Goal: Task Accomplishment & Management: Manage account settings

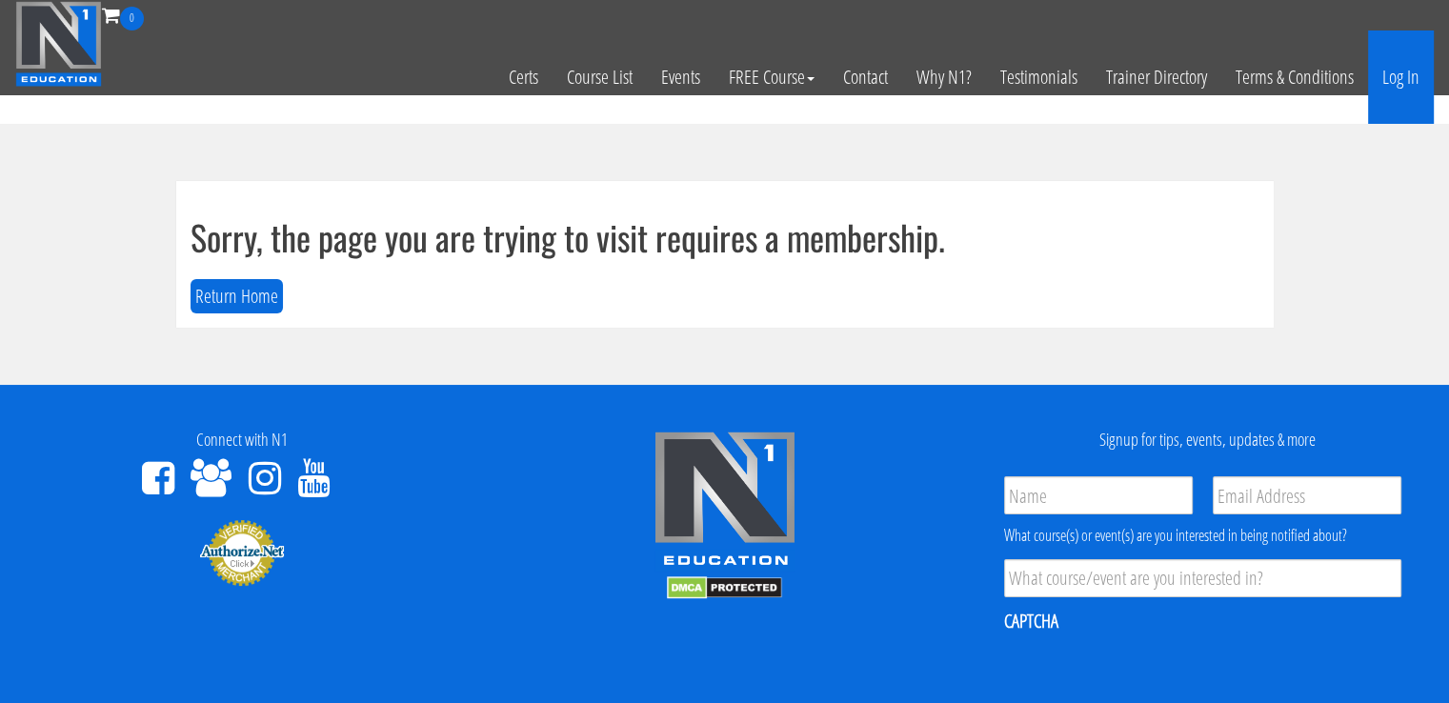
click at [1416, 92] on link "Log In" at bounding box center [1401, 76] width 66 height 93
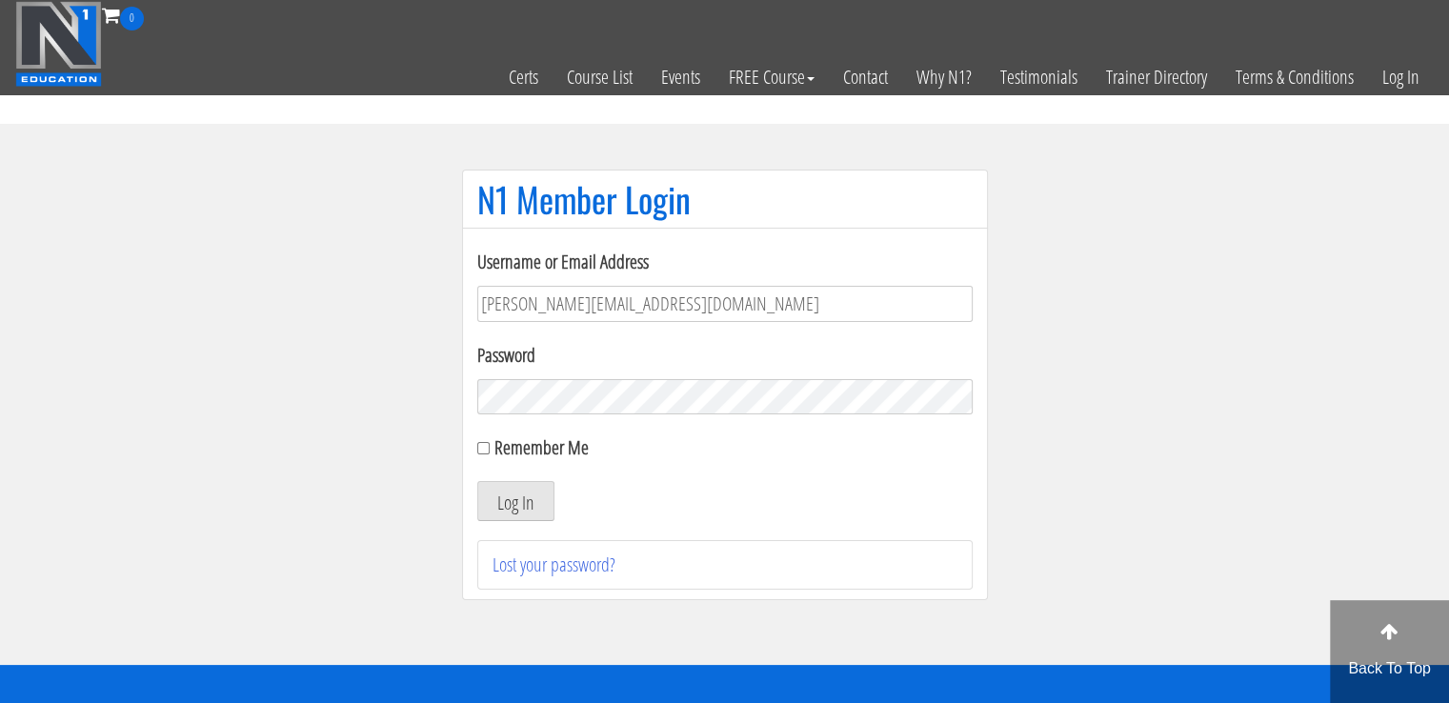
click at [659, 306] on input "[PERSON_NAME][EMAIL_ADDRESS][DOMAIN_NAME]" at bounding box center [724, 304] width 495 height 36
click at [568, 303] on input "[PERSON_NAME][EMAIL_ADDRESS][DOMAIN_NAME]" at bounding box center [724, 304] width 495 height 36
type input "[EMAIL_ADDRESS][DOMAIN_NAME]"
click at [542, 490] on button "Log In" at bounding box center [515, 501] width 77 height 40
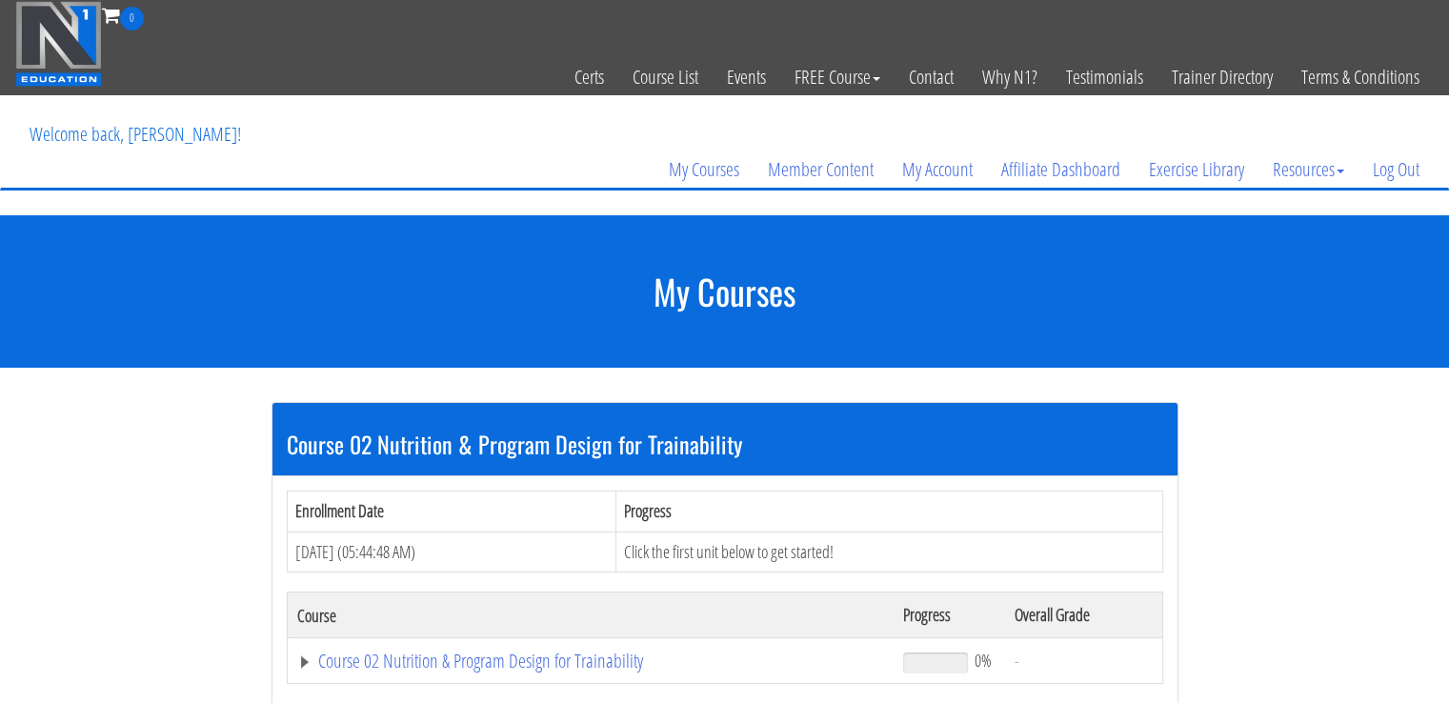
click at [1314, 454] on section "Course 02 Nutrition & Program Design for Trainability Enrollment Date Progress …" at bounding box center [724, 570] width 1449 height 404
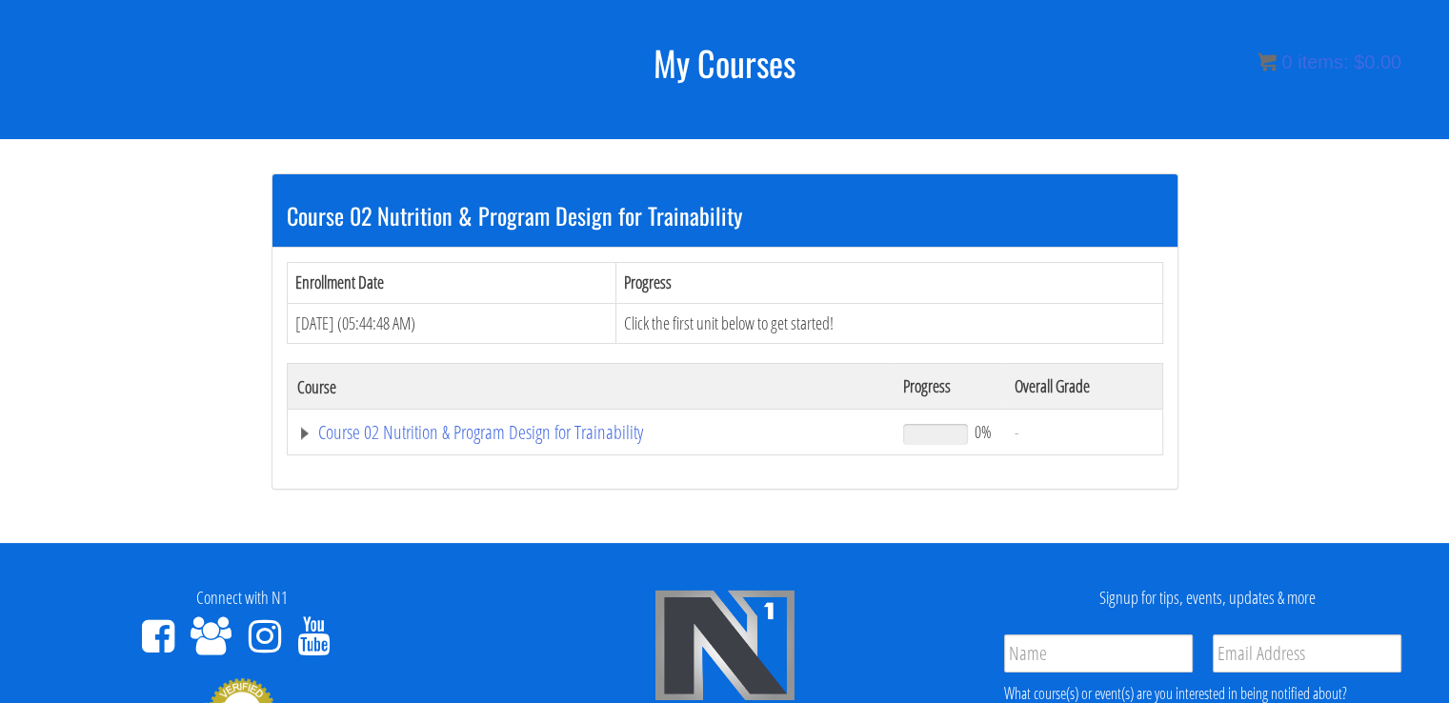
scroll to position [232, 0]
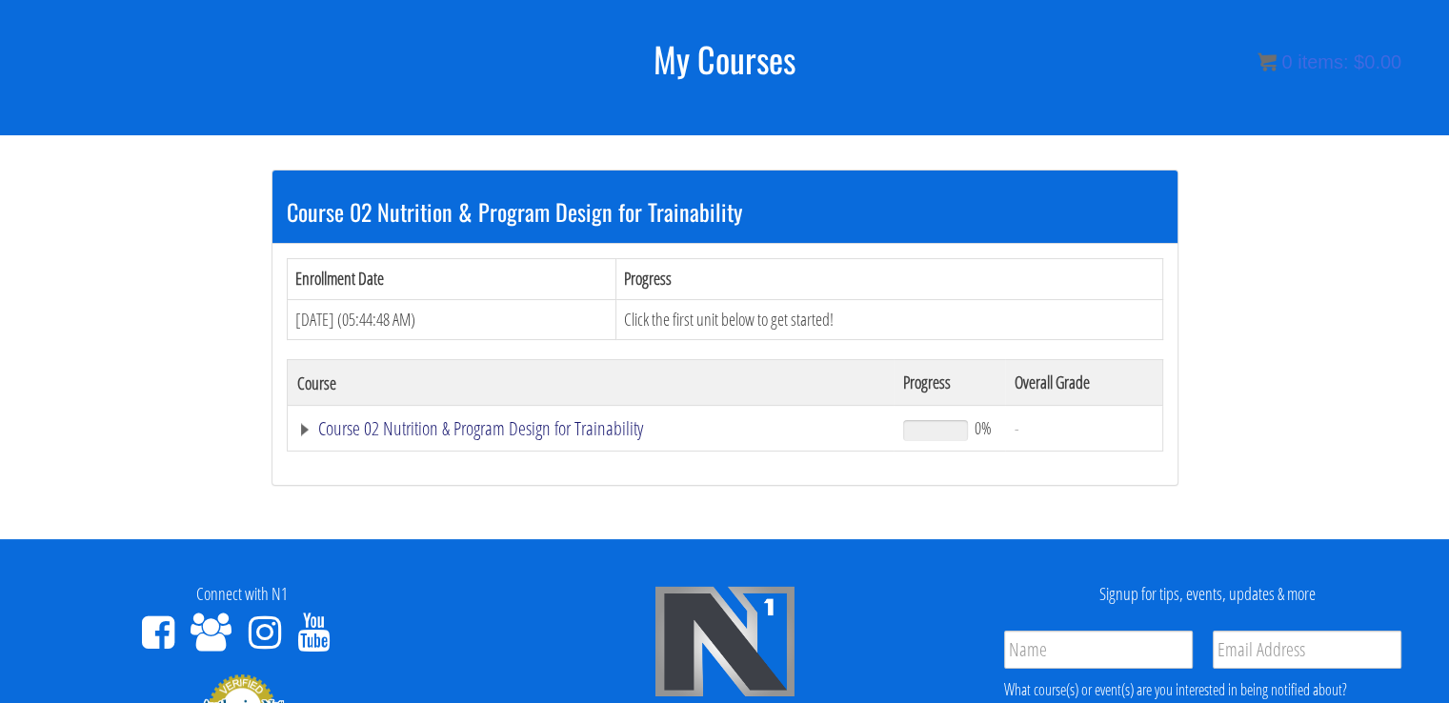
click at [411, 419] on link "Course 02 Nutrition & Program Design for Trainability" at bounding box center [591, 428] width 588 height 19
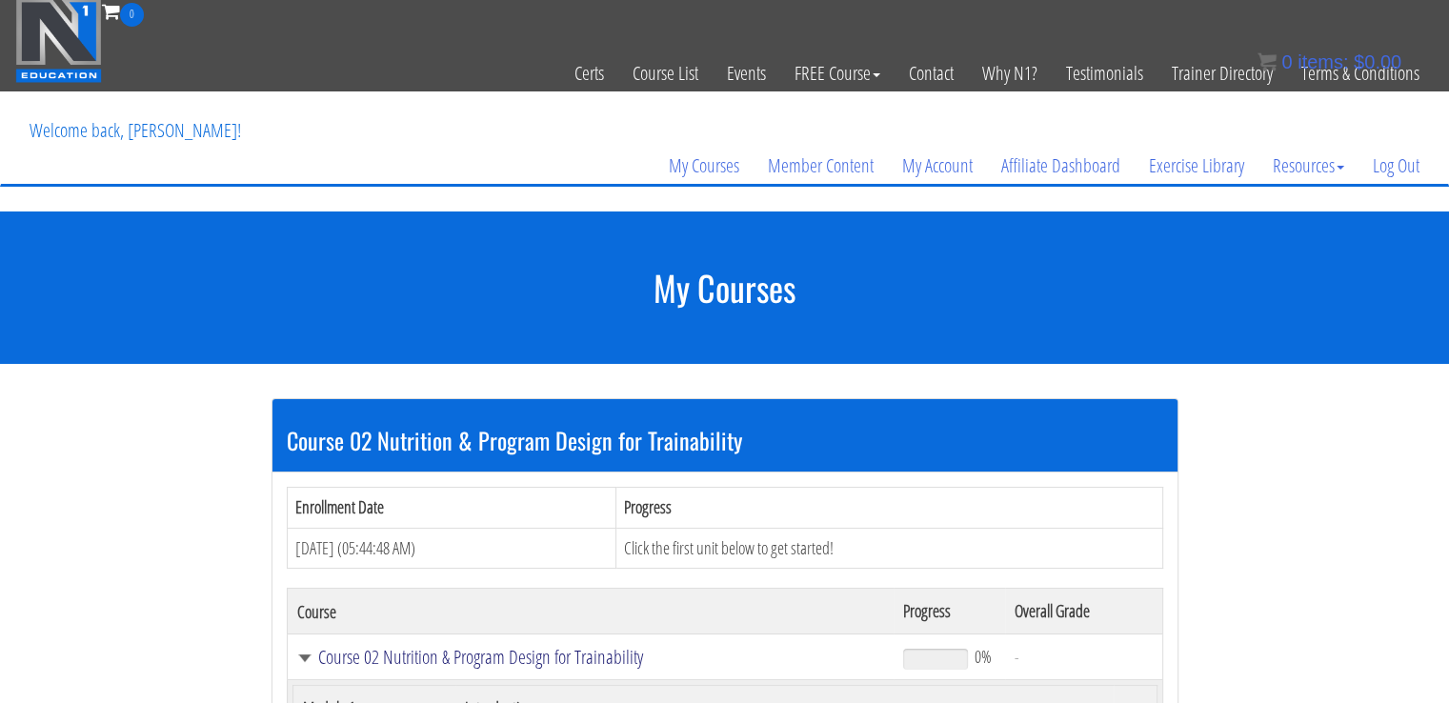
scroll to position [0, 0]
